Goal: Navigation & Orientation: Understand site structure

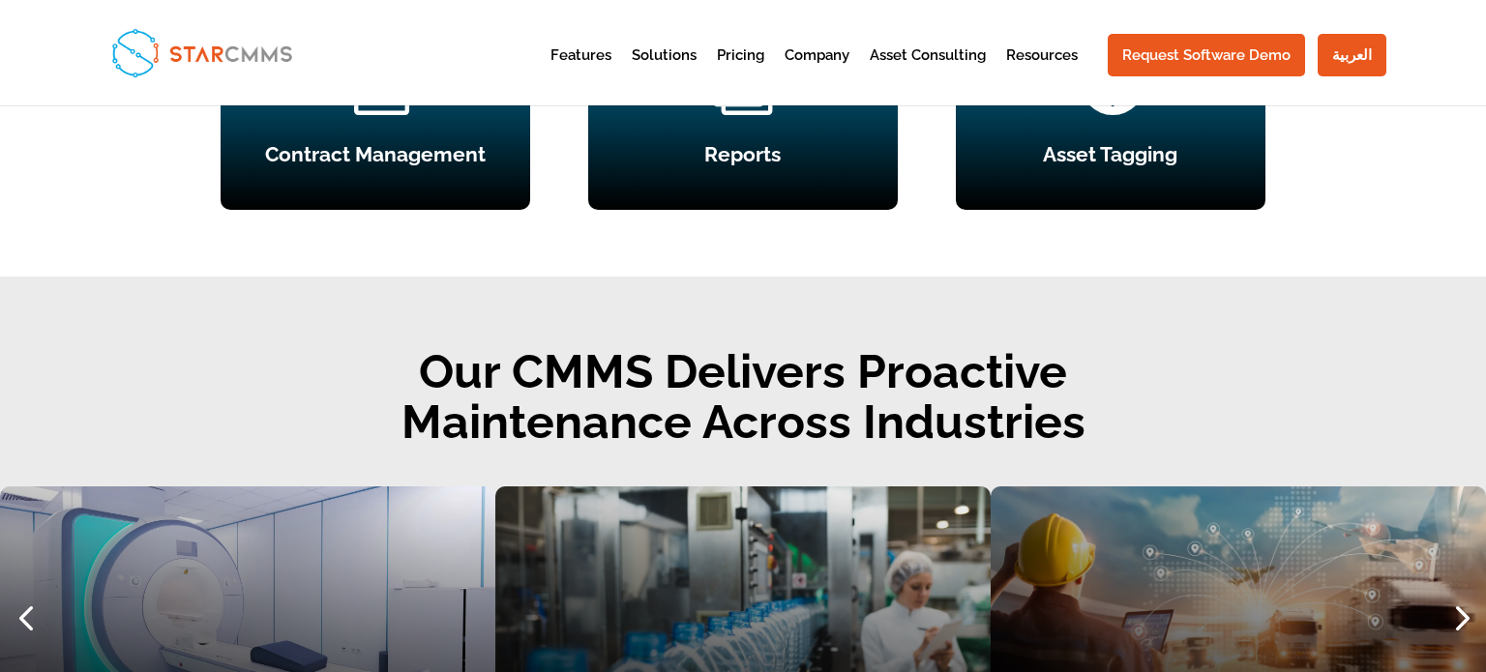
scroll to position [1900, 0]
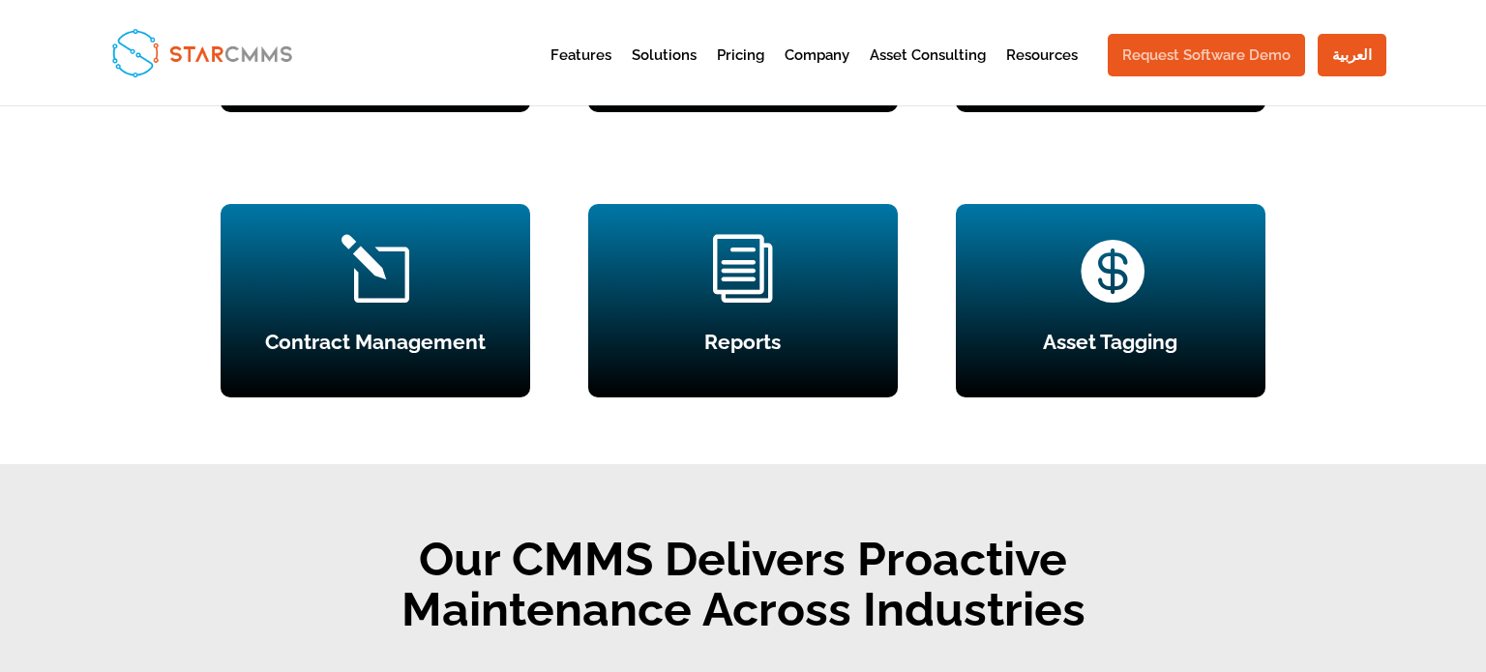
scroll to position [2298, 0]
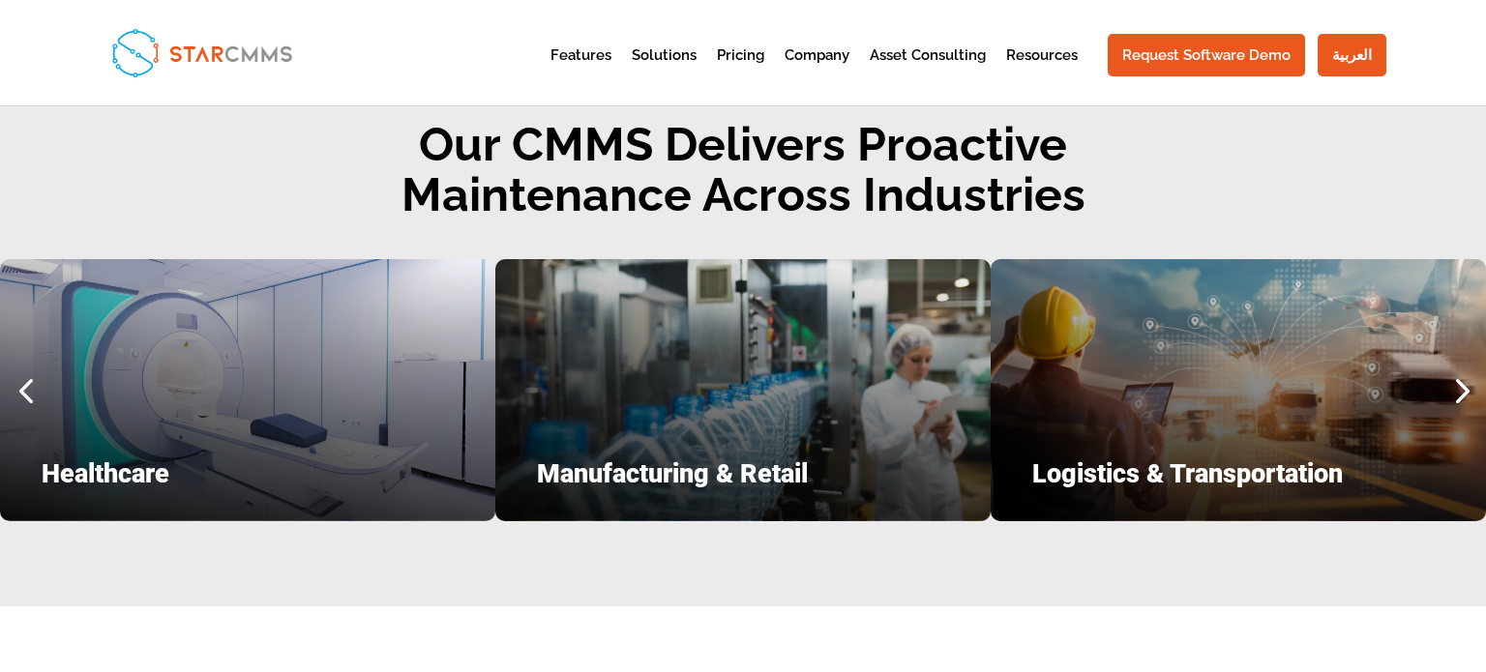
click at [1204, 162] on h2 "Our CMMS Delivers Proactive Maintenance Across Industries" at bounding box center [743, 175] width 1486 height 112
click at [1459, 380] on div at bounding box center [1459, 390] width 51 height 51
click at [1457, 392] on div at bounding box center [1459, 390] width 51 height 51
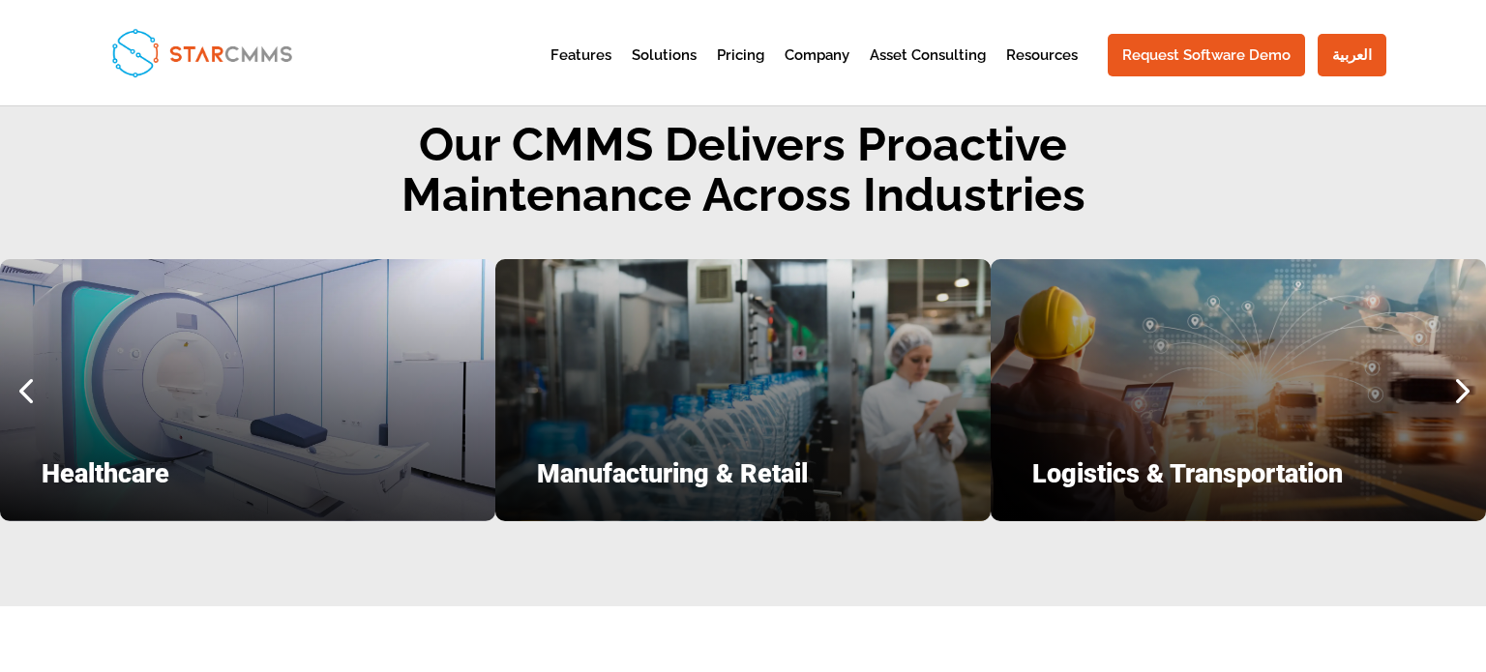
click at [1455, 395] on div at bounding box center [1459, 390] width 51 height 51
click at [1454, 395] on div at bounding box center [1459, 390] width 51 height 51
click at [12, 382] on div at bounding box center [25, 390] width 51 height 51
click at [29, 386] on div at bounding box center [25, 390] width 51 height 51
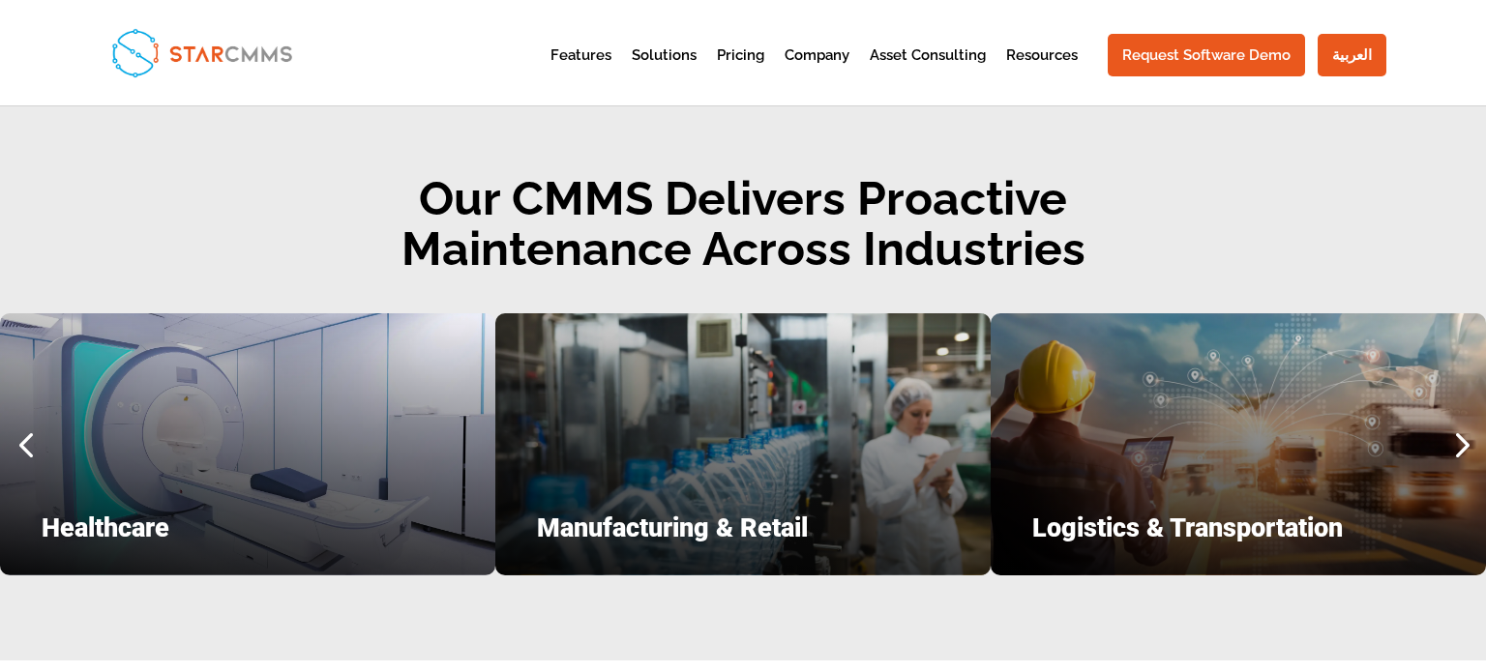
scroll to position [2243, 0]
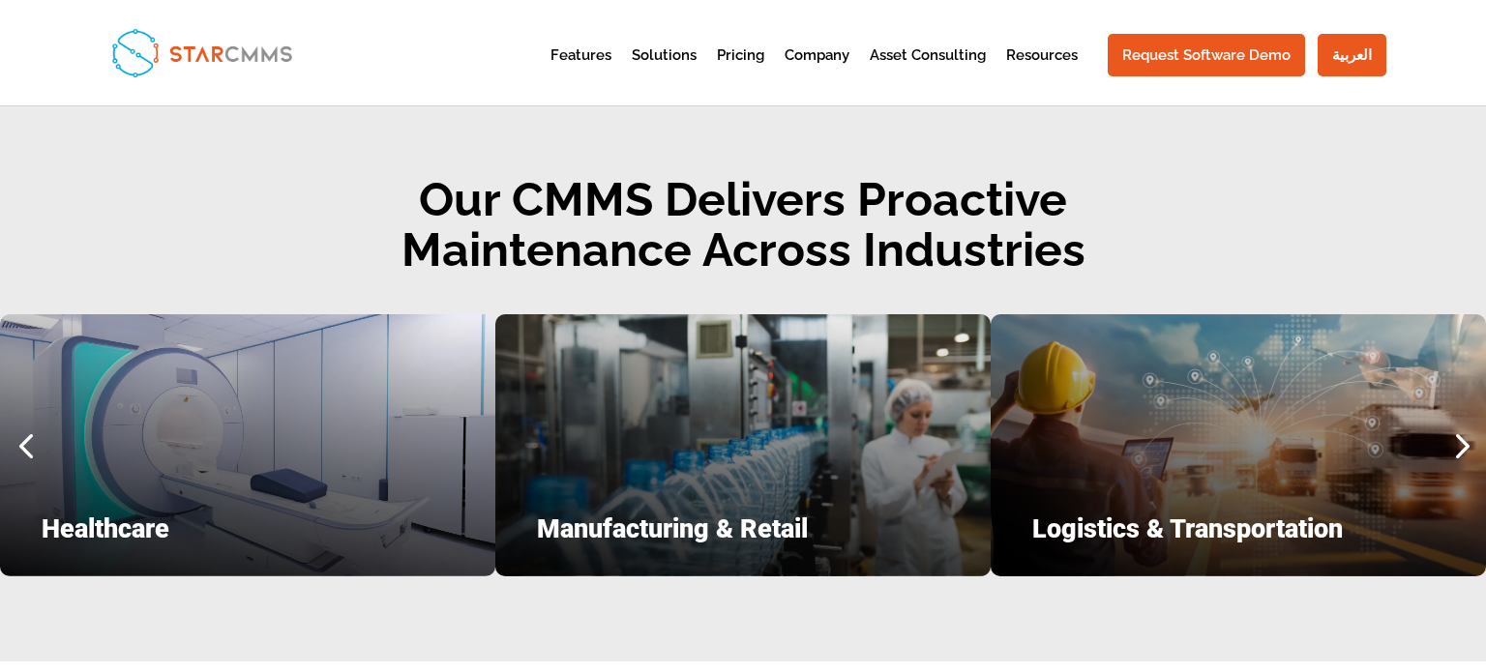
click at [1460, 444] on div at bounding box center [1459, 445] width 51 height 51
click at [1459, 443] on div at bounding box center [1459, 445] width 51 height 51
drag, startPoint x: 1459, startPoint y: 443, endPoint x: 1445, endPoint y: 385, distance: 59.8
click at [1458, 440] on div at bounding box center [1459, 445] width 51 height 51
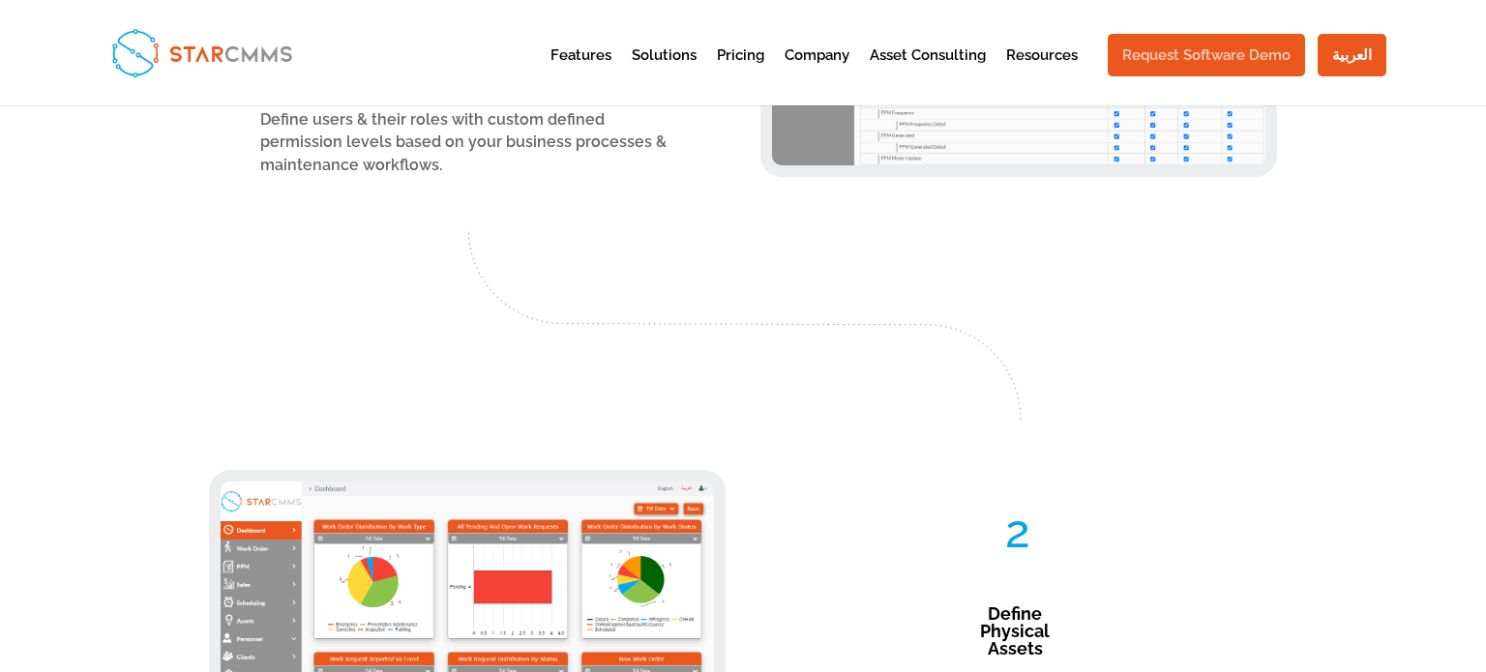
scroll to position [2019, 0]
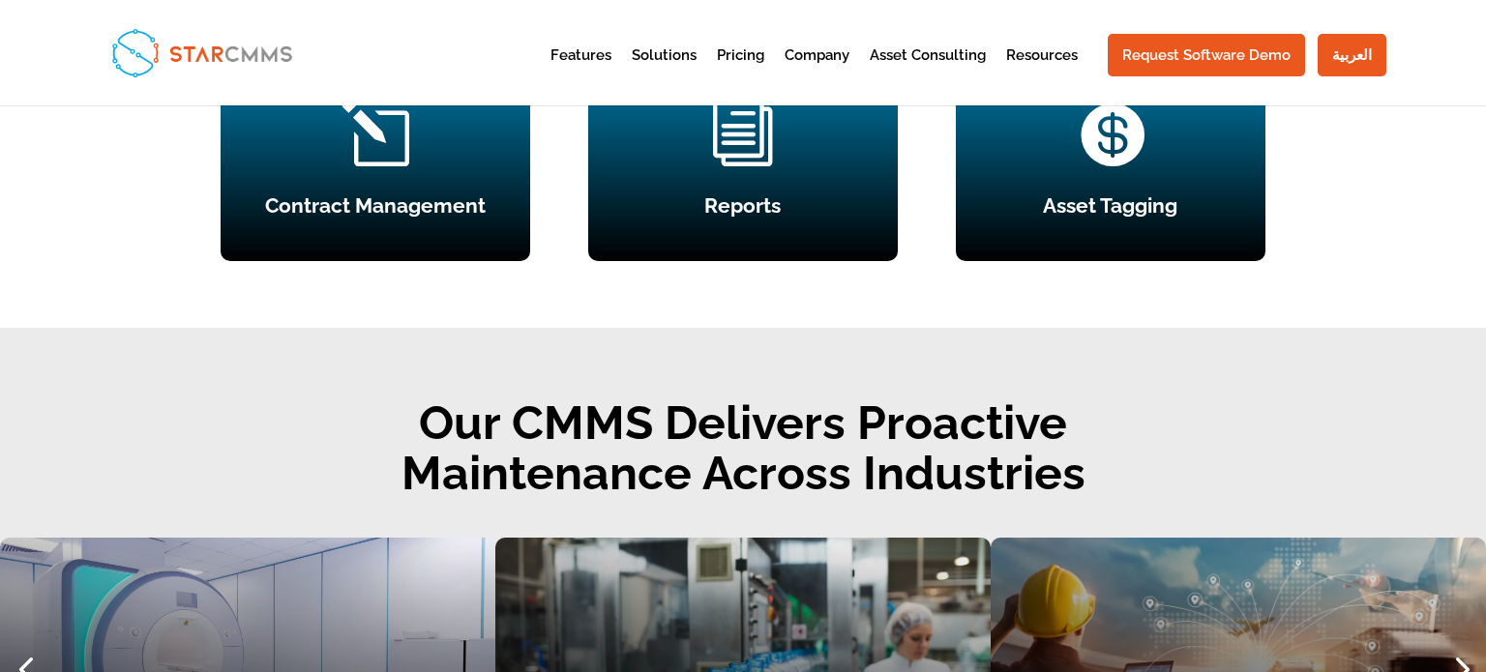
click at [1461, 643] on div at bounding box center [1459, 668] width 51 height 51
click at [1458, 643] on div at bounding box center [1459, 668] width 51 height 51
drag, startPoint x: 1455, startPoint y: 251, endPoint x: 1335, endPoint y: 264, distance: 120.6
click at [1447, 643] on div at bounding box center [1459, 668] width 51 height 51
drag, startPoint x: 888, startPoint y: 314, endPoint x: 180, endPoint y: 314, distance: 708.0
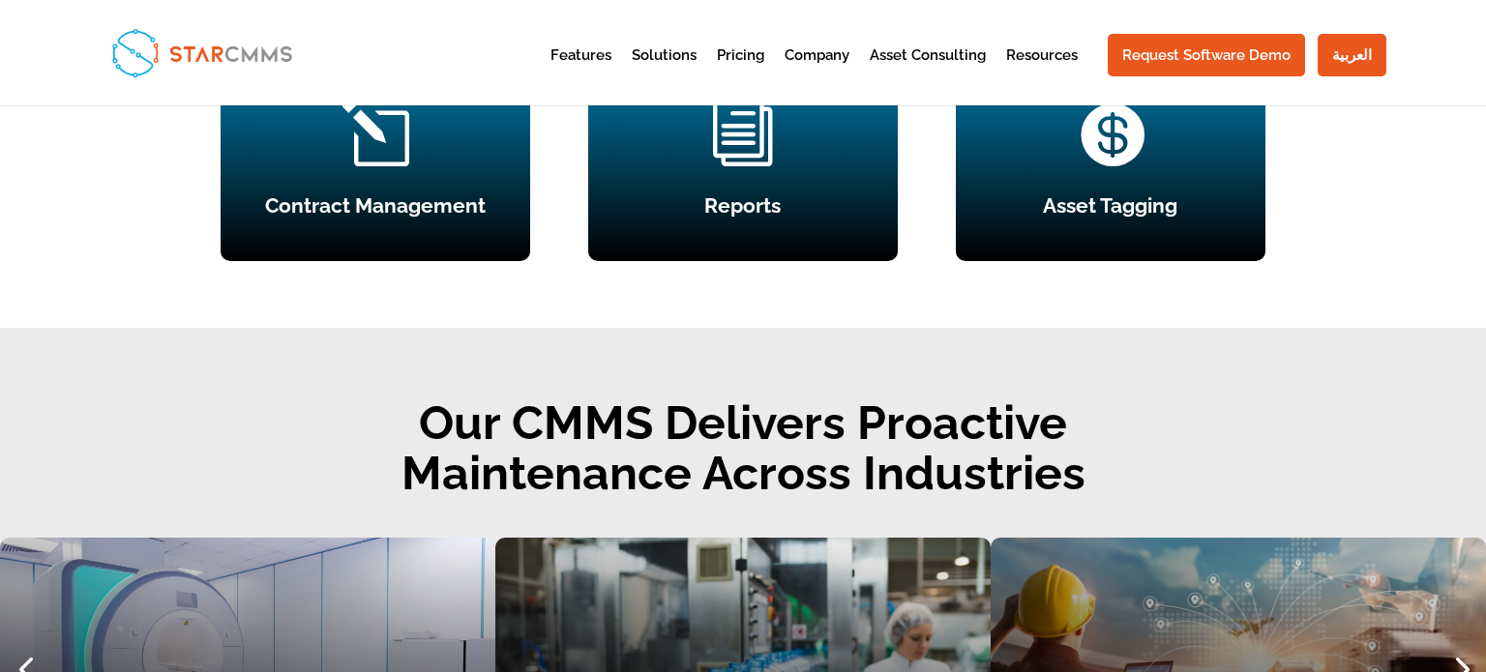
click at [180, 538] on div "Healthcare Manufacturing & Retail Logistics & Transportation Construction & Rea…" at bounding box center [743, 669] width 1486 height 262
drag, startPoint x: 183, startPoint y: 260, endPoint x: 300, endPoint y: 173, distance: 145.9
click at [185, 538] on div "Healthcare" at bounding box center [247, 669] width 495 height 262
click at [966, 416] on div "Our CMMS Delivers Proactive Maintenance Across Industries Healthcare Manufactur…" at bounding box center [743, 606] width 1486 height 557
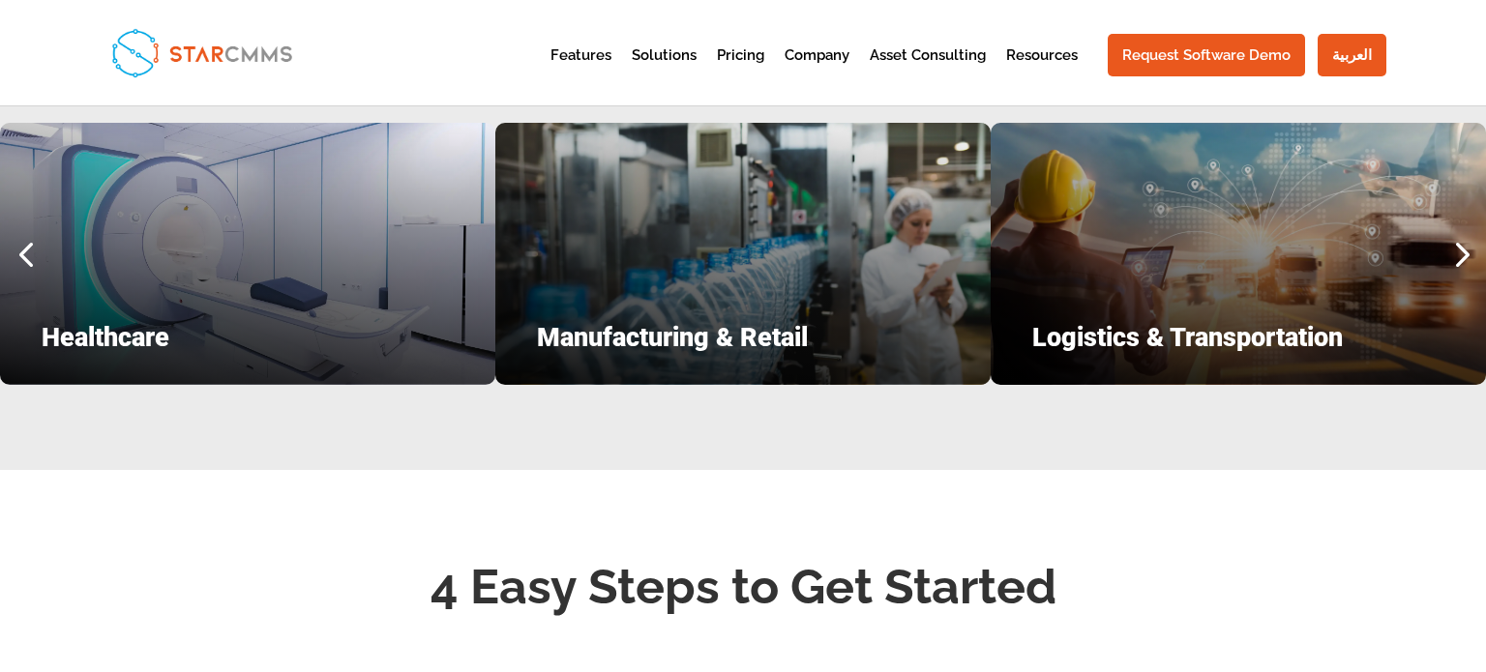
click at [1396, 15] on header "Features Streamline your workflows Preventive Maintenance Assets Management Tea…" at bounding box center [743, 52] width 1486 height 105
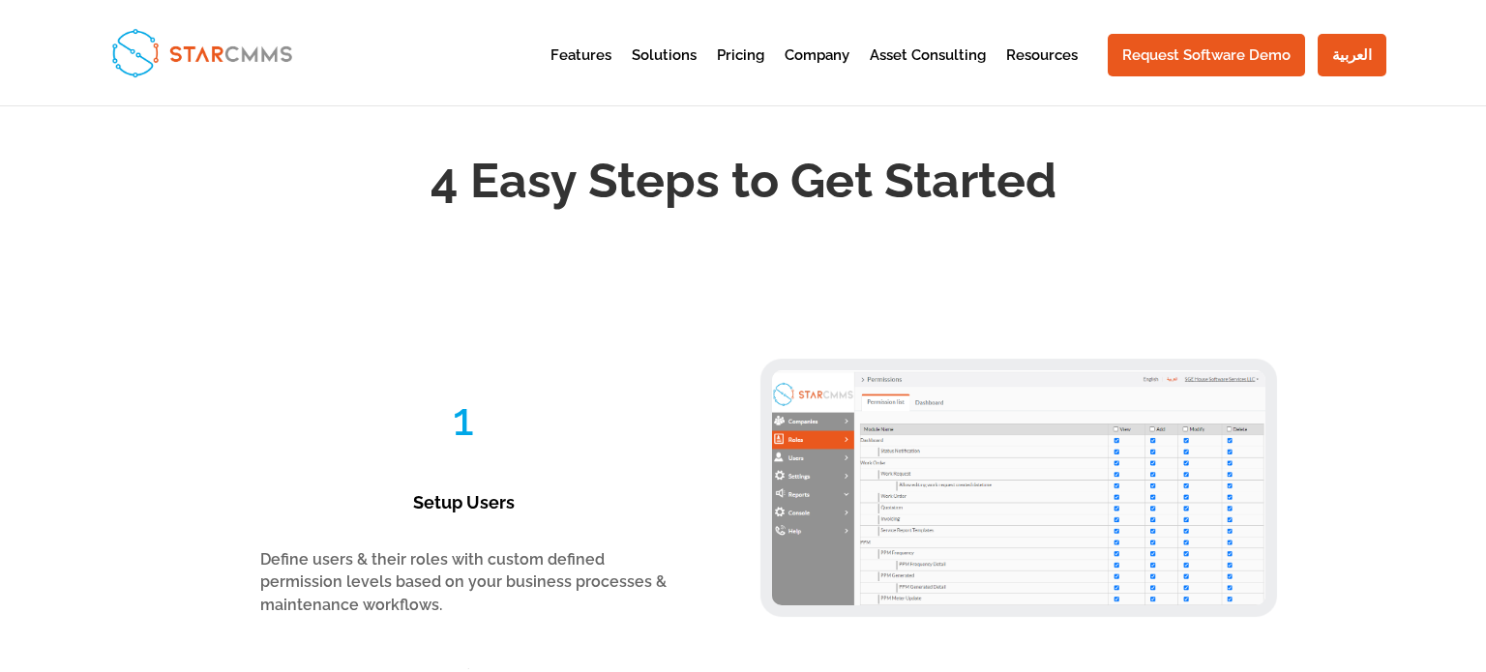
scroll to position [2825, 0]
